Goal: Task Accomplishment & Management: Manage account settings

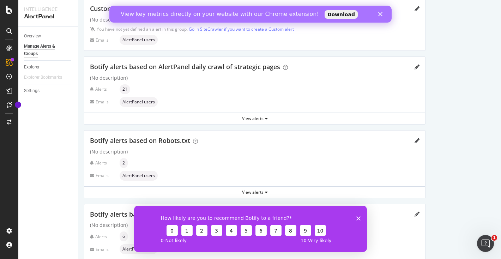
scroll to position [69, 0]
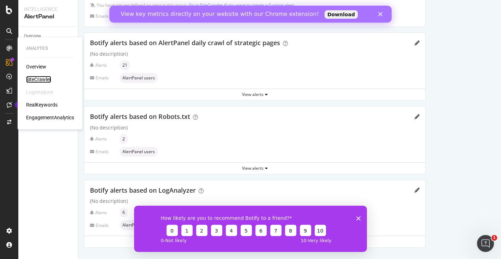
click at [36, 76] on div "SiteCrawler" at bounding box center [38, 79] width 25 height 7
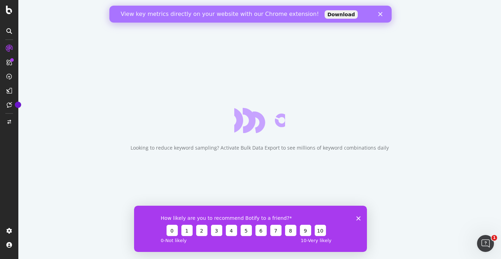
click at [381, 12] on polygon "Close" at bounding box center [380, 14] width 4 height 4
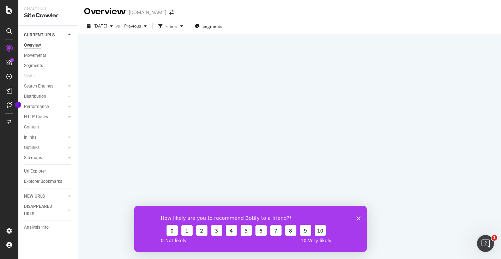
click at [358, 217] on icon "Close survey" at bounding box center [358, 218] width 4 height 4
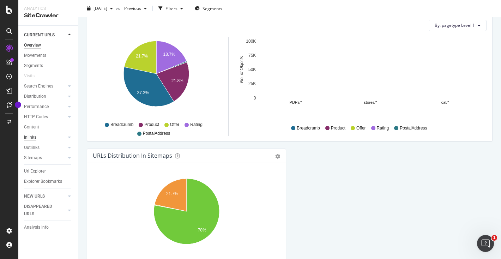
scroll to position [711, 0]
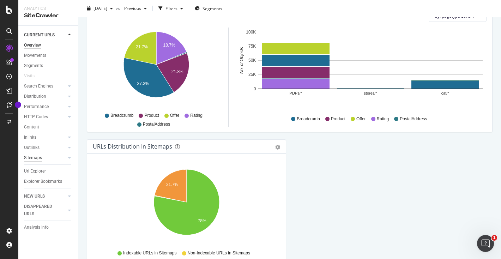
click at [40, 161] on div "Sitemaps" at bounding box center [33, 157] width 18 height 7
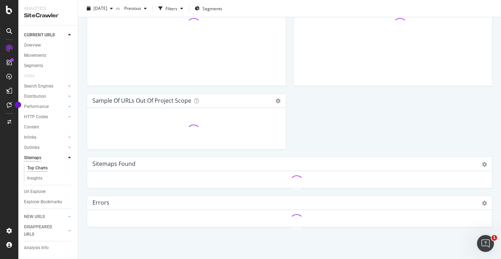
scroll to position [711, 0]
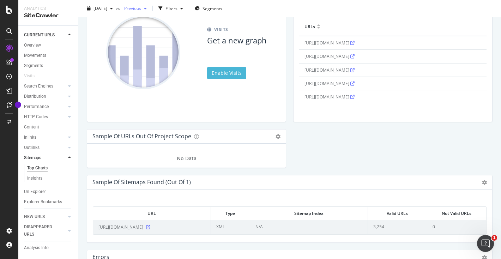
click at [141, 9] on span "Previous" at bounding box center [131, 8] width 20 height 6
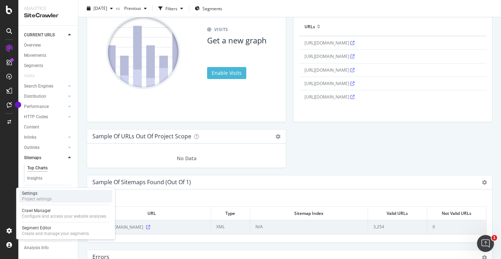
click at [41, 198] on div "Project settings" at bounding box center [37, 199] width 30 height 6
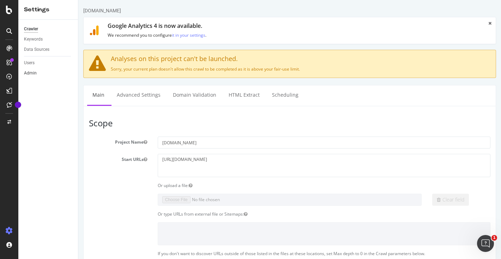
click at [38, 70] on link "Admin" at bounding box center [48, 73] width 49 height 7
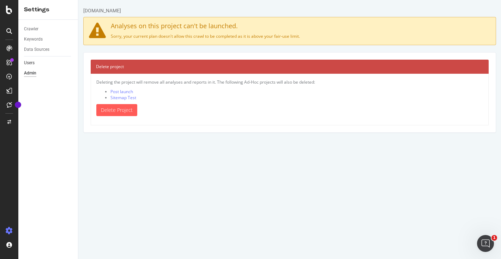
click at [36, 64] on link "Users" at bounding box center [48, 62] width 49 height 7
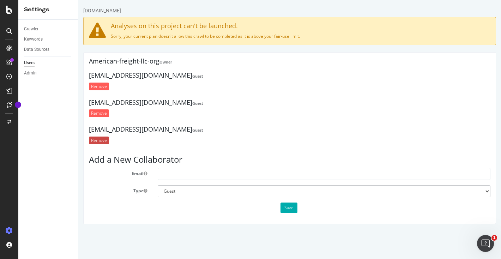
click at [101, 137] on input "Remove" at bounding box center [99, 141] width 20 height 8
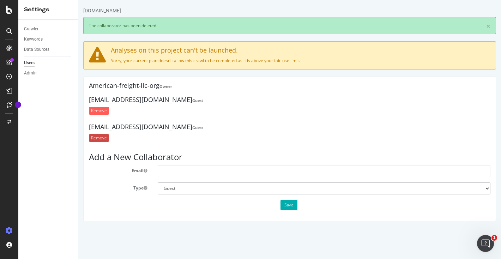
click at [101, 135] on input "Remove" at bounding box center [99, 138] width 20 height 8
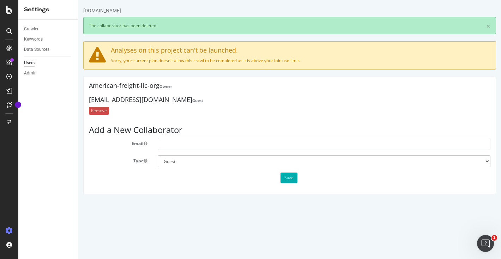
click at [101, 110] on input "Remove" at bounding box center [99, 111] width 20 height 8
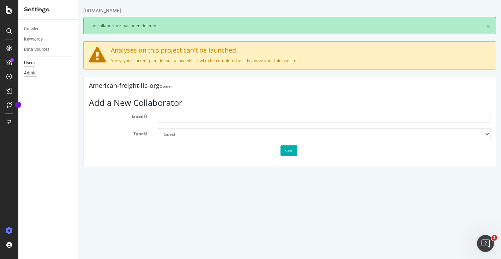
click at [36, 72] on div "Admin" at bounding box center [30, 73] width 13 height 7
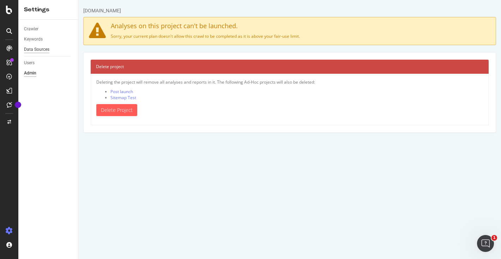
click at [36, 52] on div "Data Sources" at bounding box center [36, 49] width 25 height 7
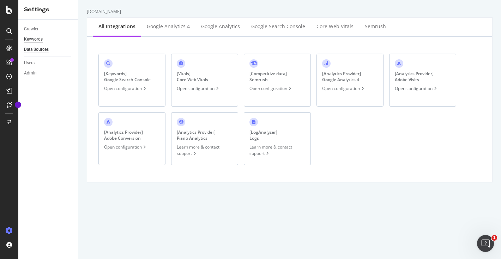
click at [37, 40] on div "Keywords" at bounding box center [33, 39] width 19 height 7
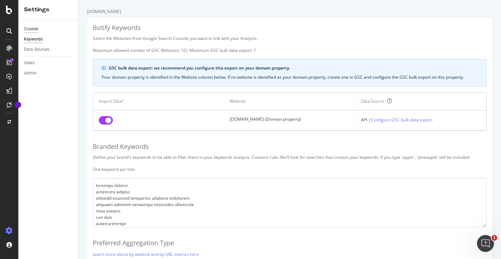
click at [37, 30] on div "Crawler" at bounding box center [31, 28] width 14 height 7
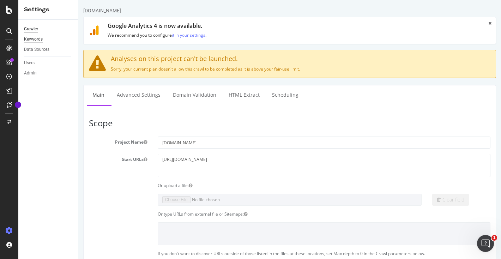
click at [36, 38] on div "Keywords" at bounding box center [33, 39] width 19 height 7
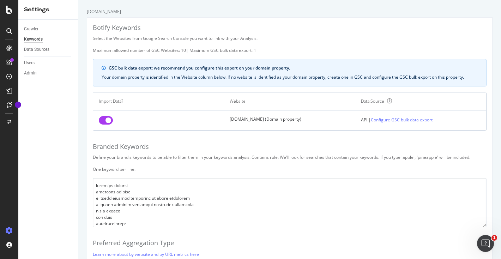
click at [109, 122] on input "checkbox" at bounding box center [106, 120] width 14 height 8
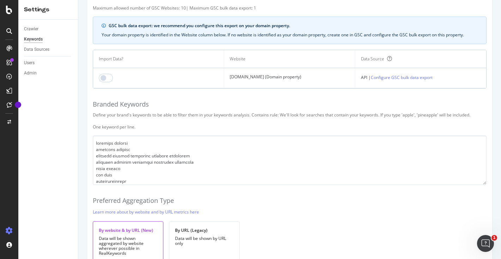
scroll to position [77, 0]
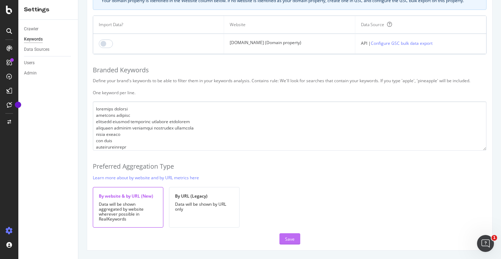
click at [294, 239] on button "Save" at bounding box center [289, 238] width 21 height 11
